Goal: Find specific page/section: Find specific page/section

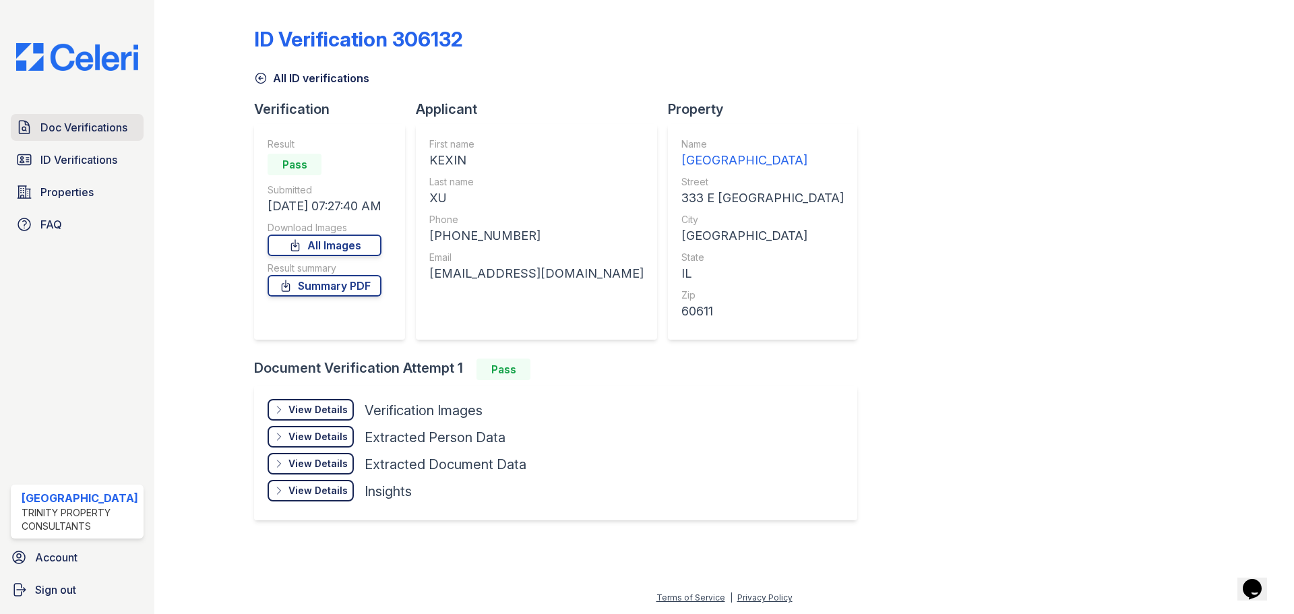
click at [92, 133] on span "Doc Verifications" at bounding box center [83, 127] width 87 height 16
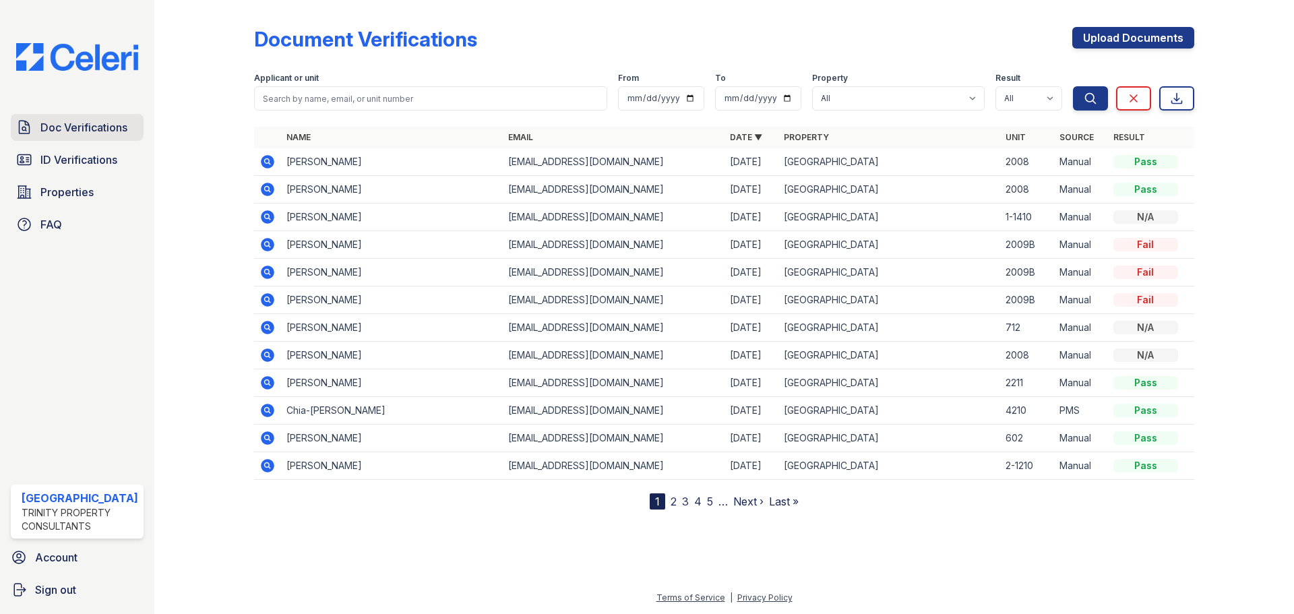
click at [79, 125] on span "Doc Verifications" at bounding box center [83, 127] width 87 height 16
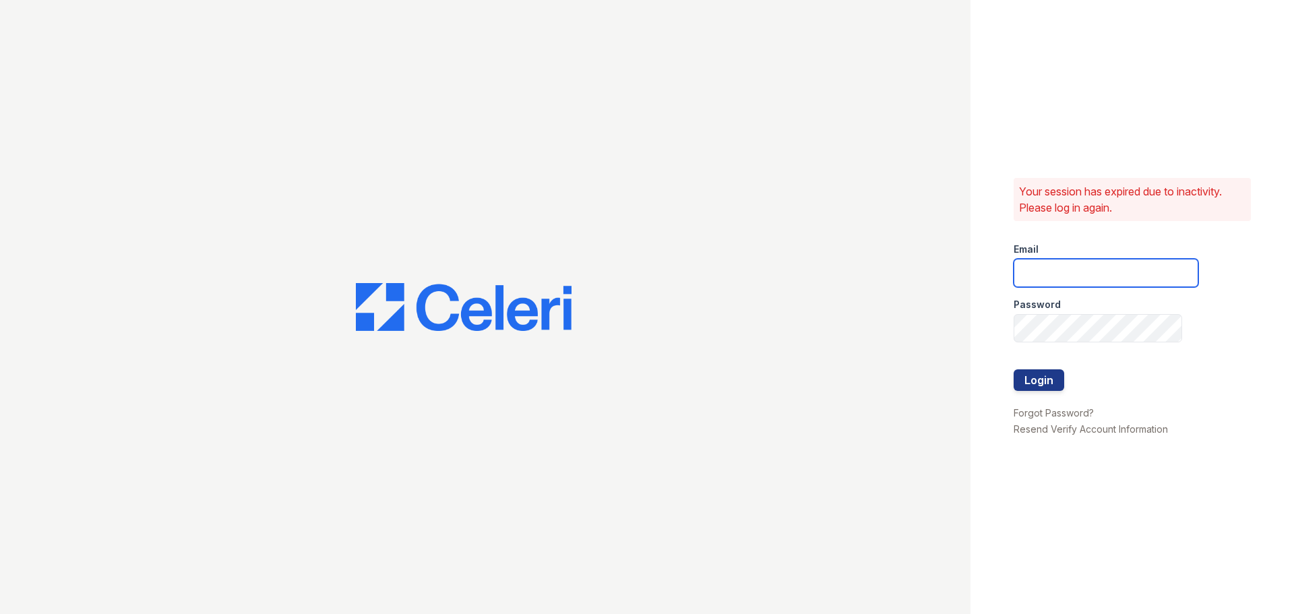
type input "[EMAIL_ADDRESS][DOMAIN_NAME]"
click at [1035, 380] on button "Login" at bounding box center [1038, 380] width 51 height 22
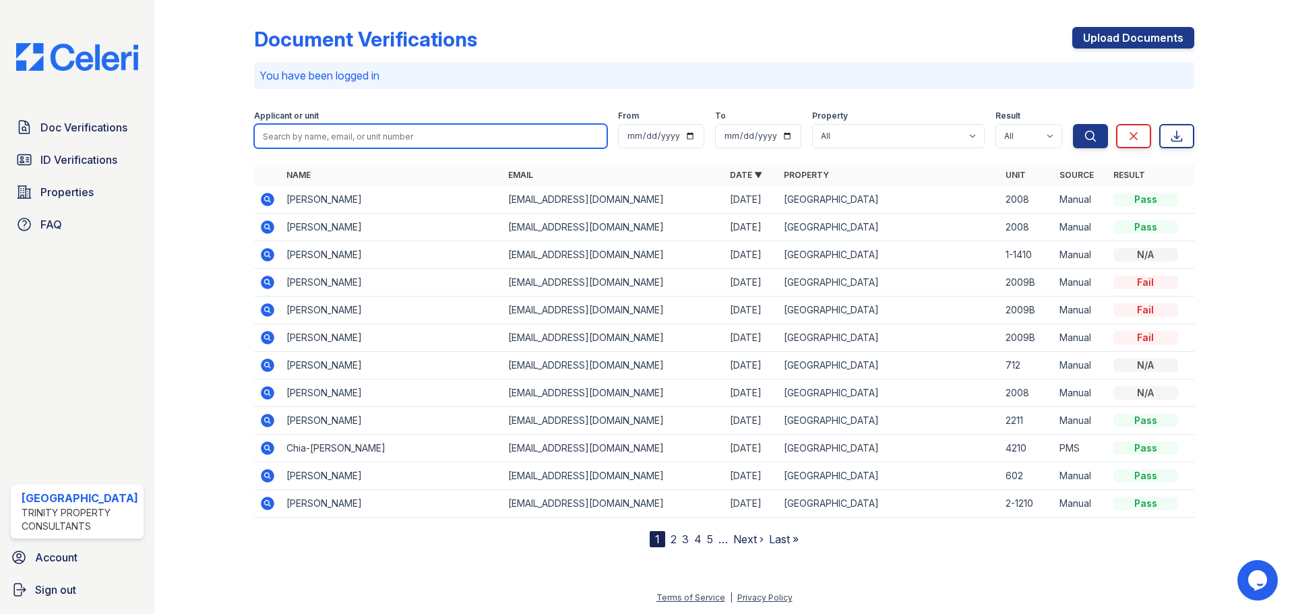
click at [283, 132] on input "search" at bounding box center [430, 136] width 353 height 24
type input "shannon"
click at [1073, 124] on button "Search" at bounding box center [1090, 136] width 35 height 24
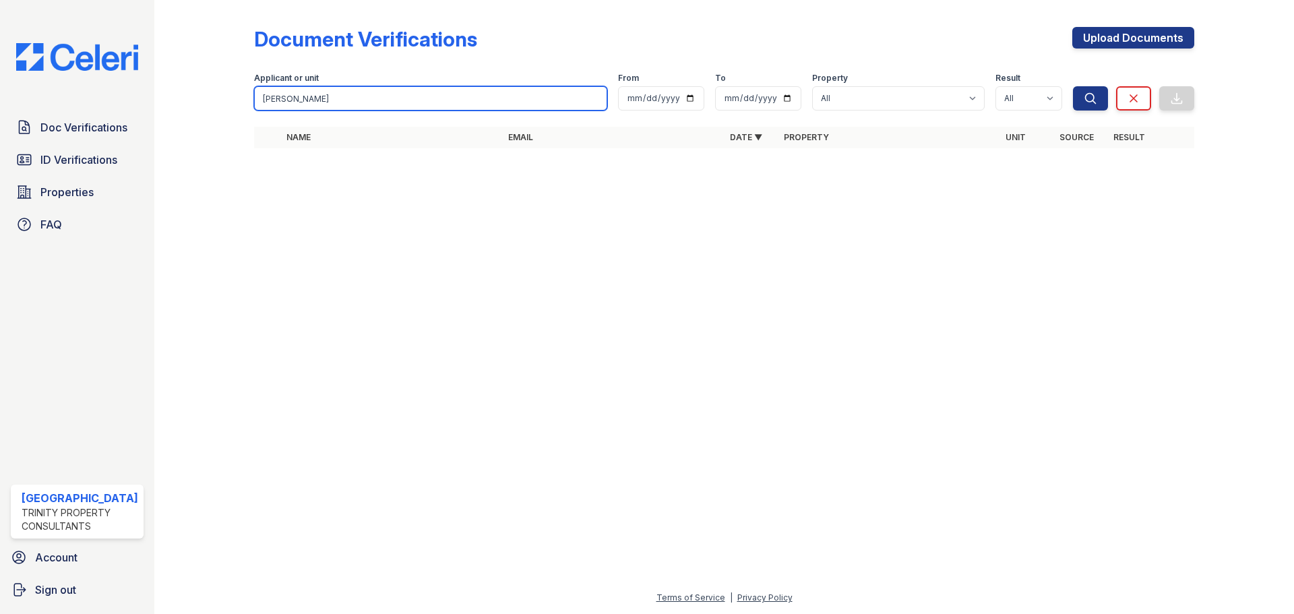
drag, startPoint x: 298, startPoint y: 98, endPoint x: 231, endPoint y: 96, distance: 66.7
click at [231, 96] on div "Document Verifications Upload Documents Filter Applicant or unit shannon From T…" at bounding box center [724, 91] width 1096 height 183
type input "geo"
click at [1073, 86] on button "Search" at bounding box center [1090, 98] width 35 height 24
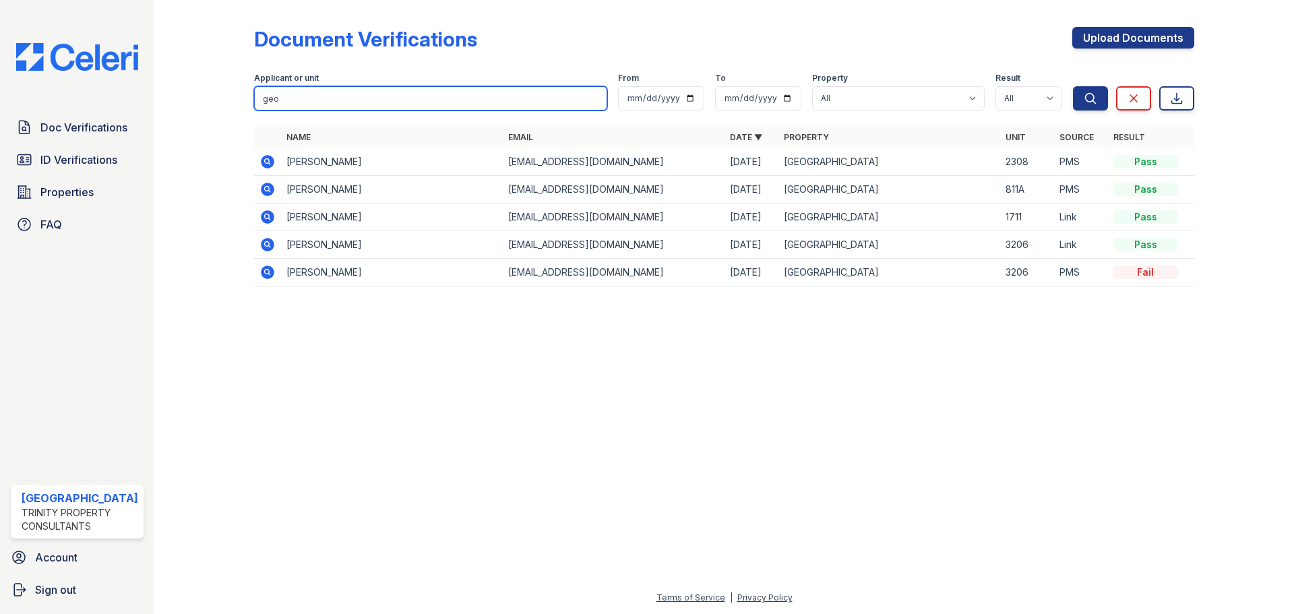
drag, startPoint x: 281, startPoint y: 99, endPoint x: 234, endPoint y: 97, distance: 47.2
click at [234, 97] on div "Document Verifications Upload Documents Filter Applicant or unit geo From To Pr…" at bounding box center [724, 160] width 1096 height 321
type input "shannon"
click at [1073, 86] on button "Search" at bounding box center [1090, 98] width 35 height 24
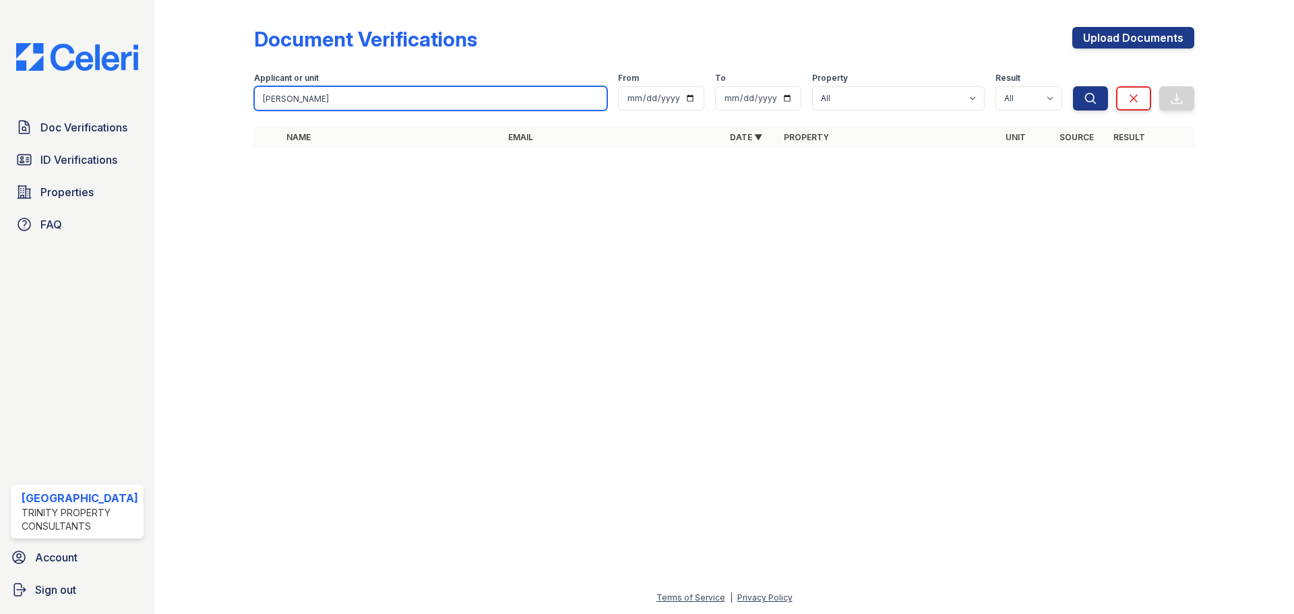
drag, startPoint x: 293, startPoint y: 102, endPoint x: 241, endPoint y: 98, distance: 52.0
click at [241, 98] on div "Document Verifications Upload Documents Filter Applicant or unit shannon From T…" at bounding box center [724, 91] width 1096 height 183
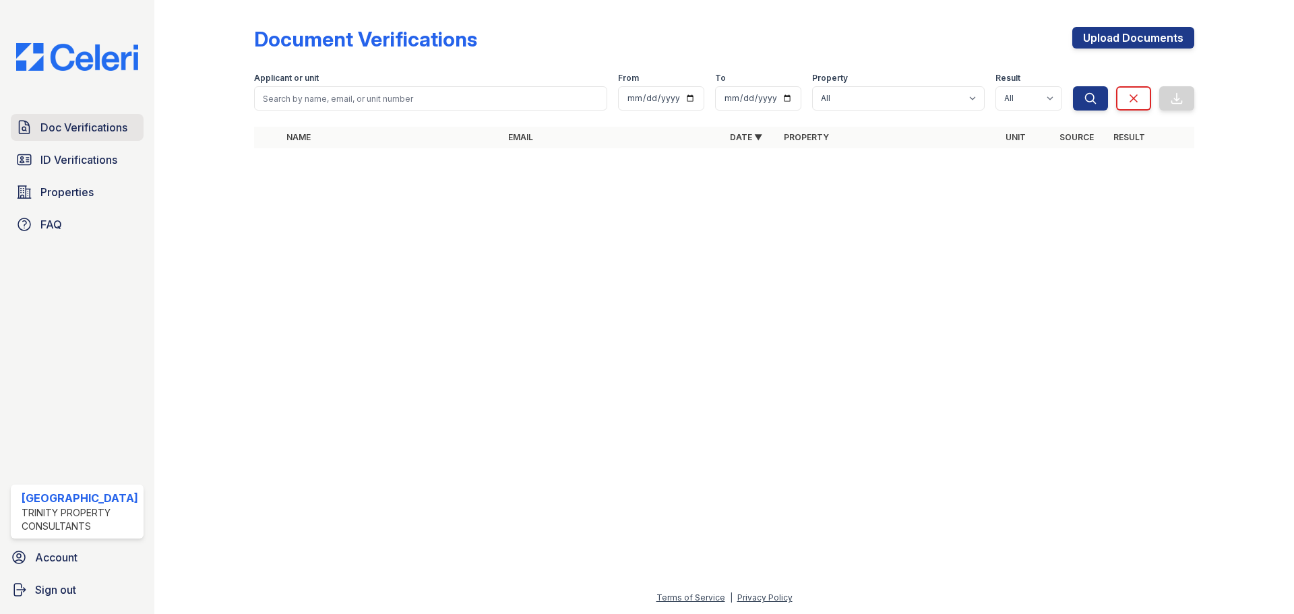
click at [77, 117] on link "Doc Verifications" at bounding box center [77, 127] width 133 height 27
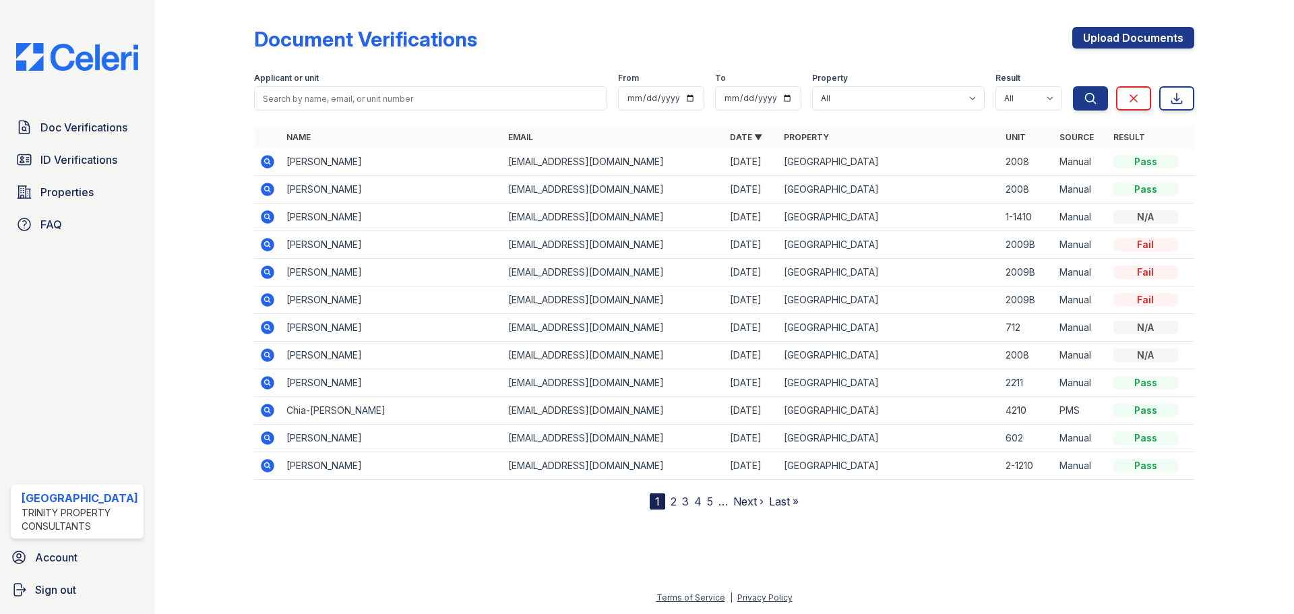
click at [263, 462] on icon at bounding box center [267, 465] width 13 height 13
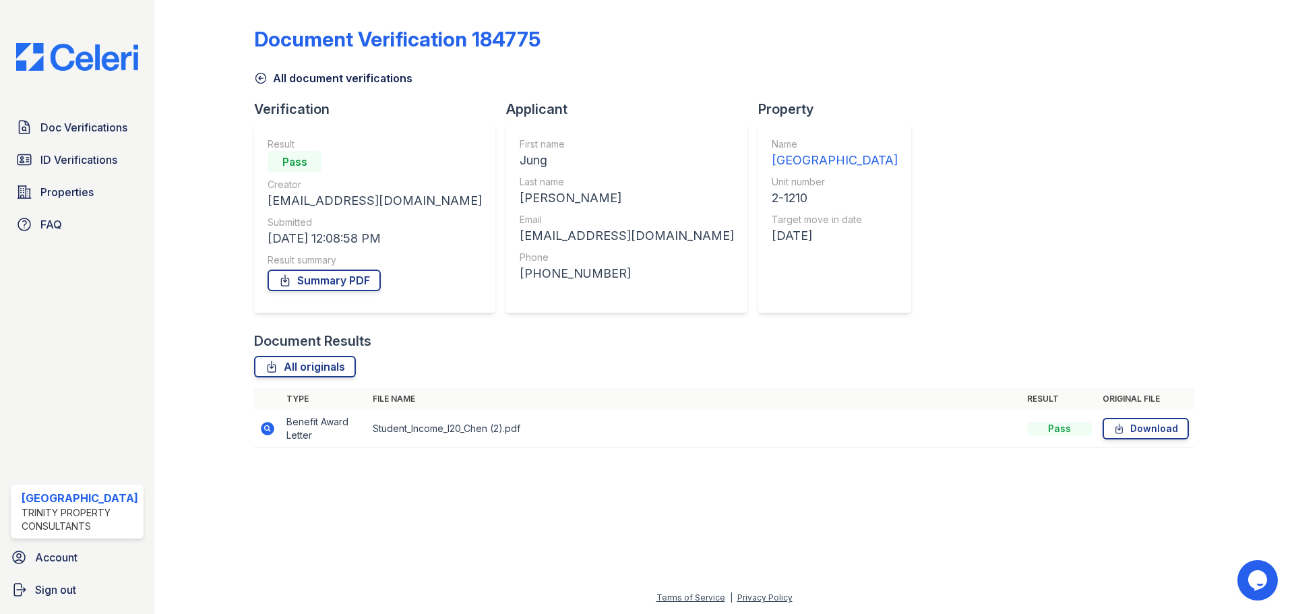
drag, startPoint x: 230, startPoint y: 296, endPoint x: 181, endPoint y: 239, distance: 75.6
drag, startPoint x: 181, startPoint y: 239, endPoint x: 183, endPoint y: 196, distance: 42.5
click at [183, 196] on div at bounding box center [215, 233] width 78 height 456
